Goal: Find specific page/section: Find specific page/section

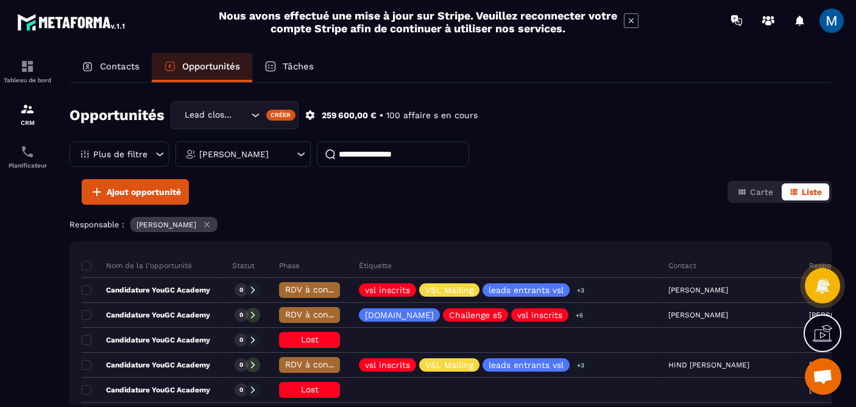
click at [388, 147] on input at bounding box center [393, 154] width 152 height 26
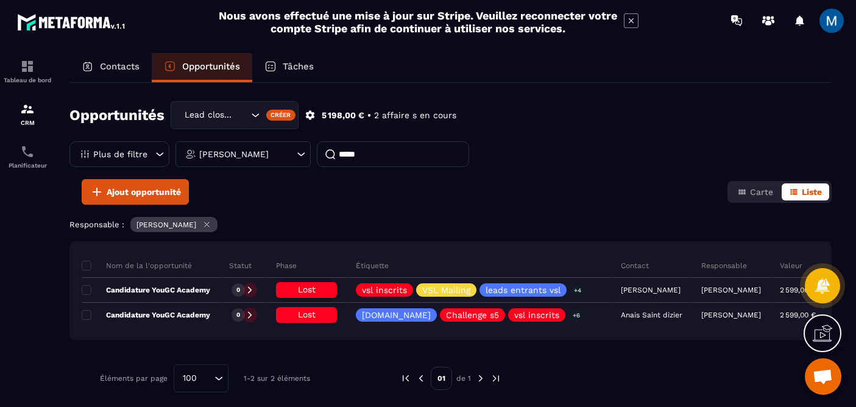
drag, startPoint x: 411, startPoint y: 147, endPoint x: 346, endPoint y: 156, distance: 65.8
click at [346, 156] on input "*****" at bounding box center [393, 154] width 152 height 26
type input "*"
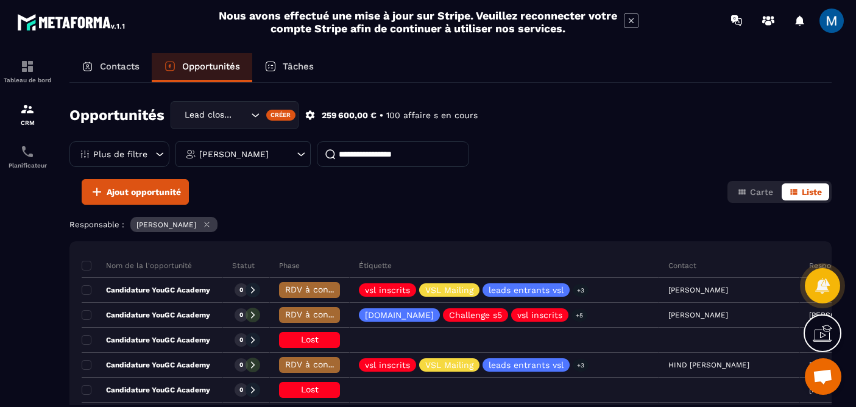
click at [126, 66] on p "Contacts" at bounding box center [120, 66] width 40 height 11
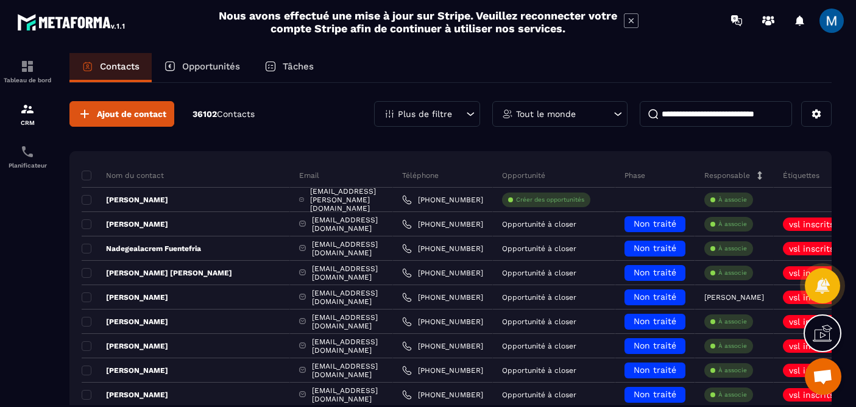
click at [730, 117] on input at bounding box center [716, 114] width 152 height 26
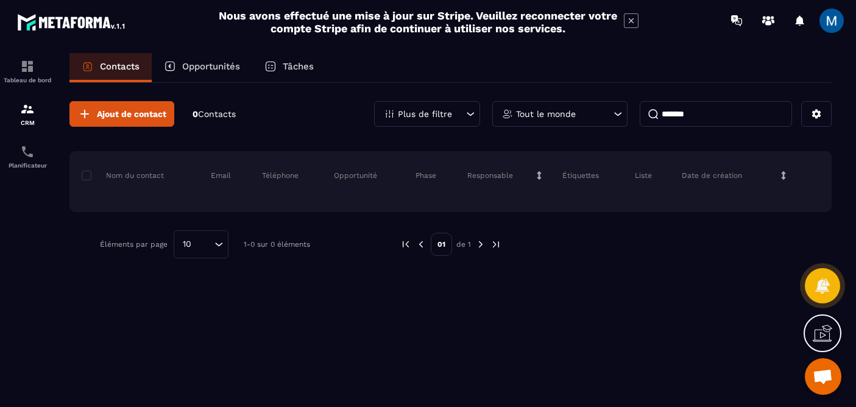
type input "*******"
click at [224, 61] on p "Opportunités" at bounding box center [211, 66] width 58 height 11
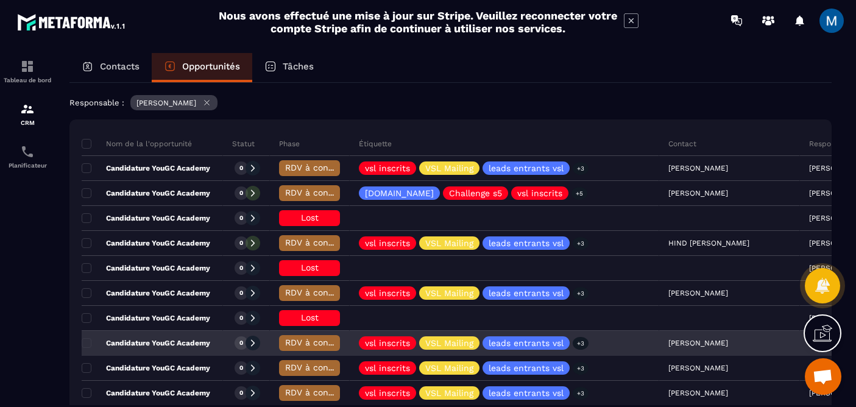
scroll to position [123, 0]
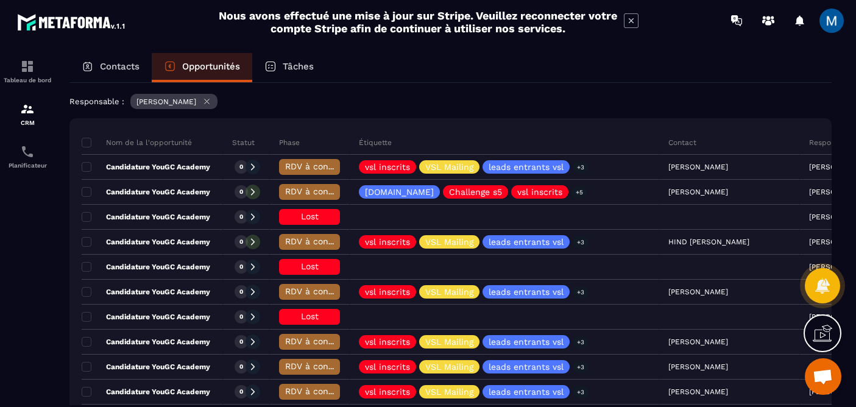
click at [123, 73] on div "Contacts" at bounding box center [110, 67] width 82 height 29
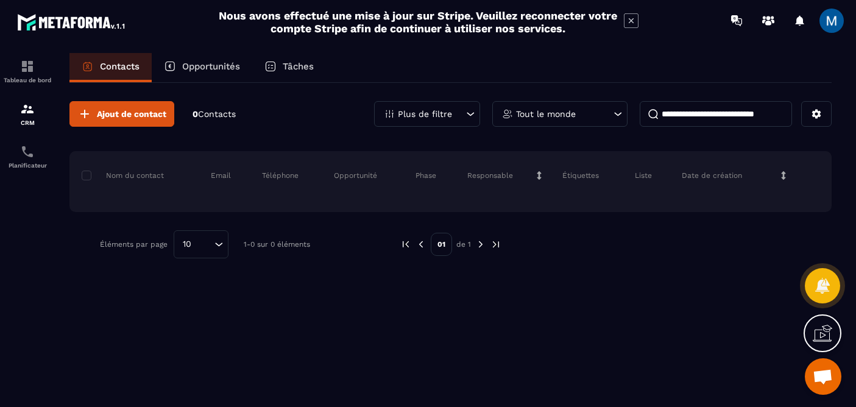
click at [691, 119] on input at bounding box center [716, 114] width 152 height 26
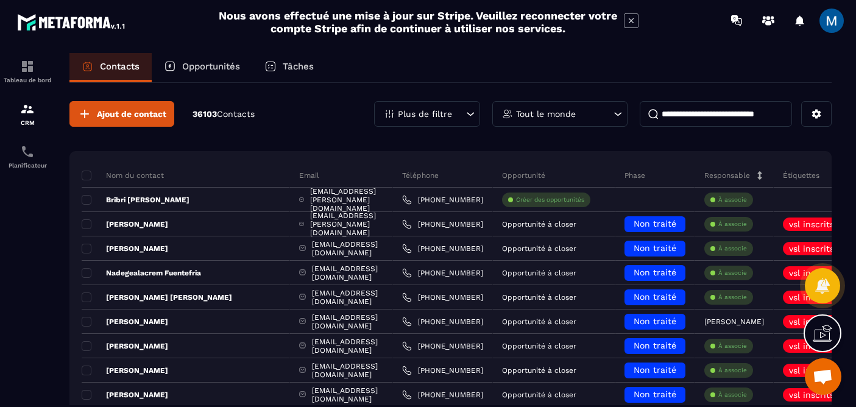
click at [698, 112] on input at bounding box center [716, 114] width 152 height 26
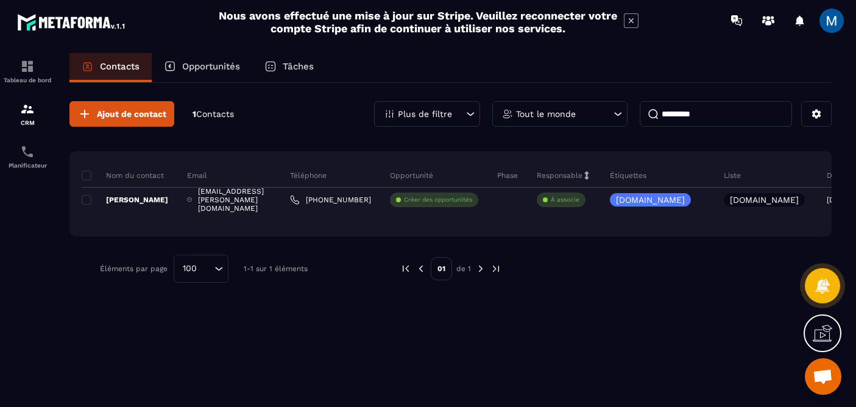
type input "*********"
click at [216, 74] on div "Opportunités" at bounding box center [202, 67] width 101 height 29
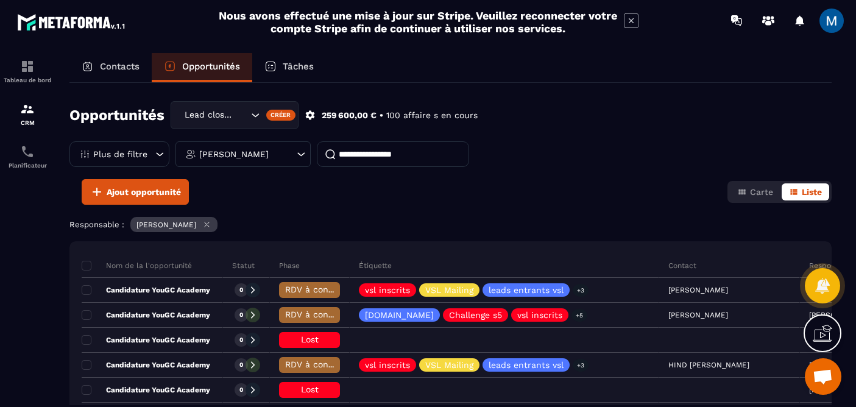
click at [413, 158] on input at bounding box center [393, 154] width 152 height 26
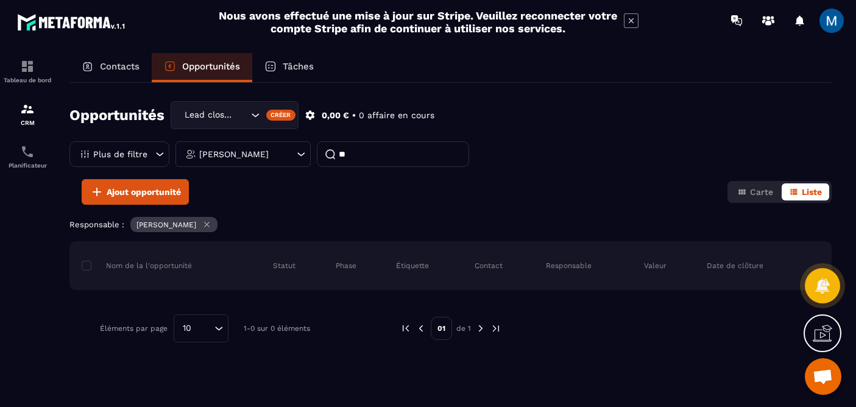
type input "*"
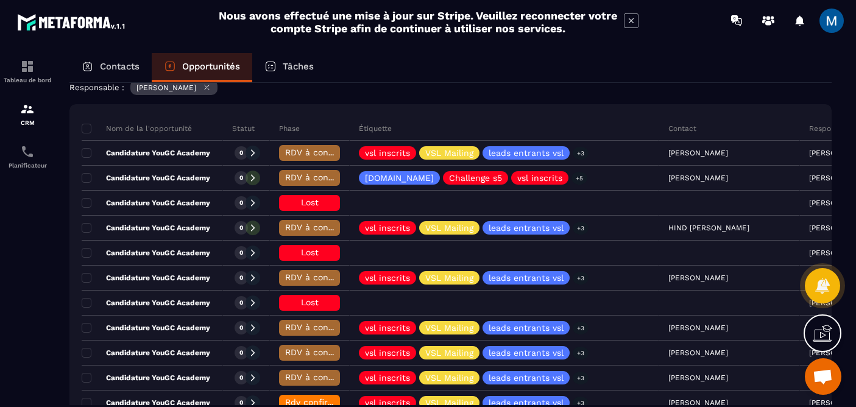
scroll to position [138, 0]
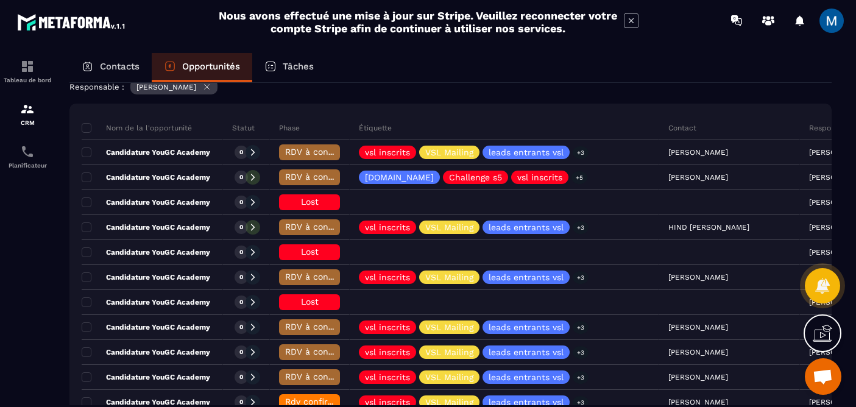
click at [299, 66] on p "Tâches" at bounding box center [298, 66] width 31 height 11
